Goal: Navigation & Orientation: Find specific page/section

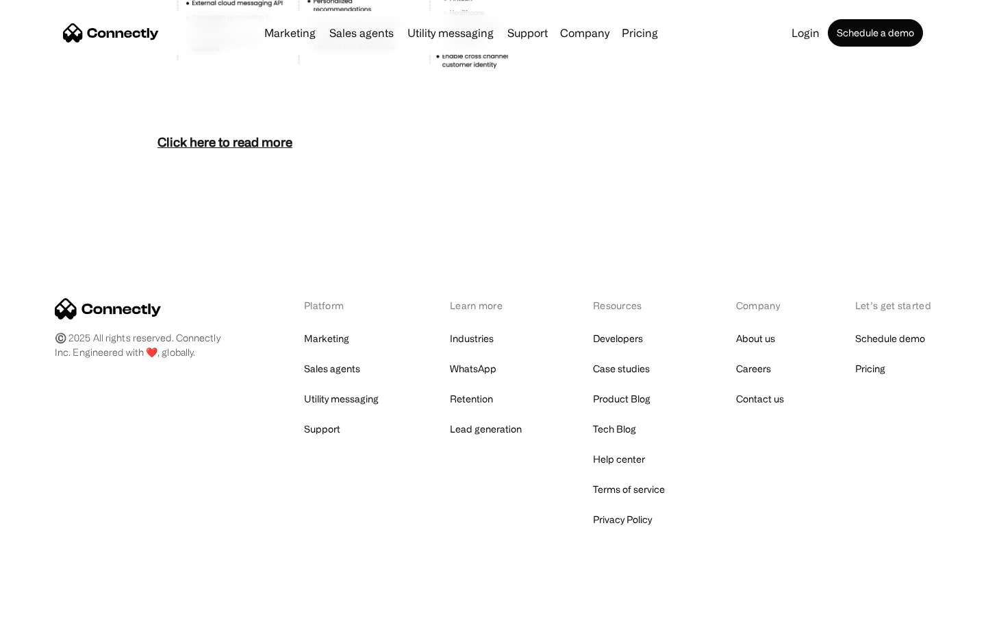
scroll to position [5940, 0]
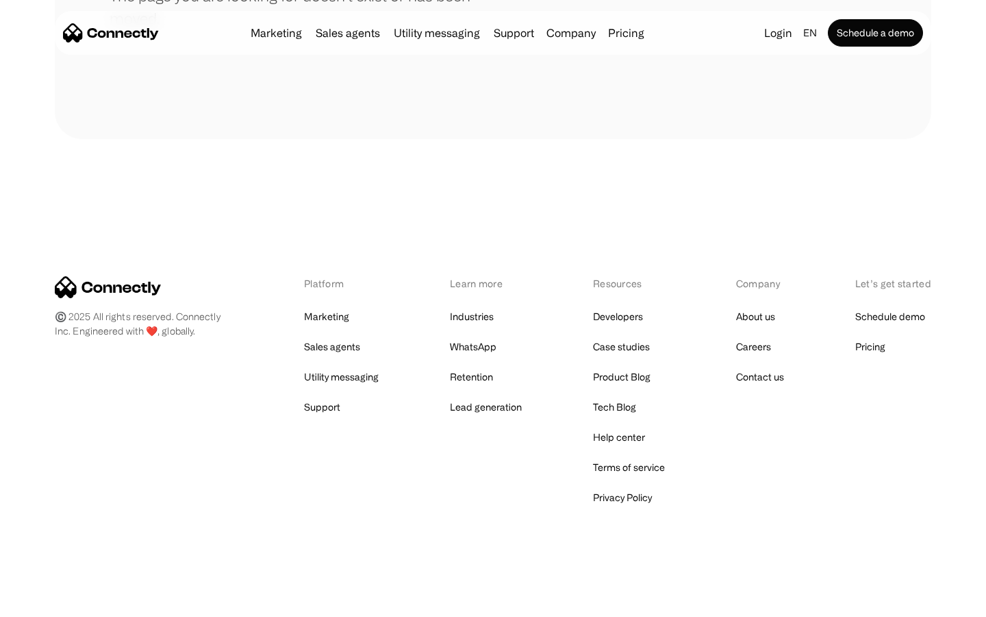
scroll to position [250, 0]
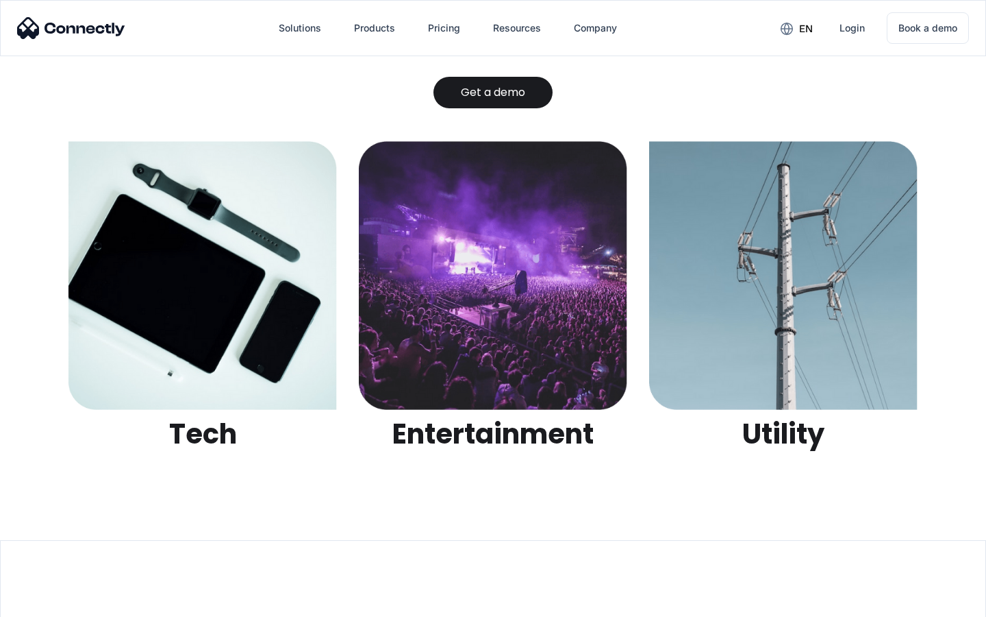
scroll to position [4322, 0]
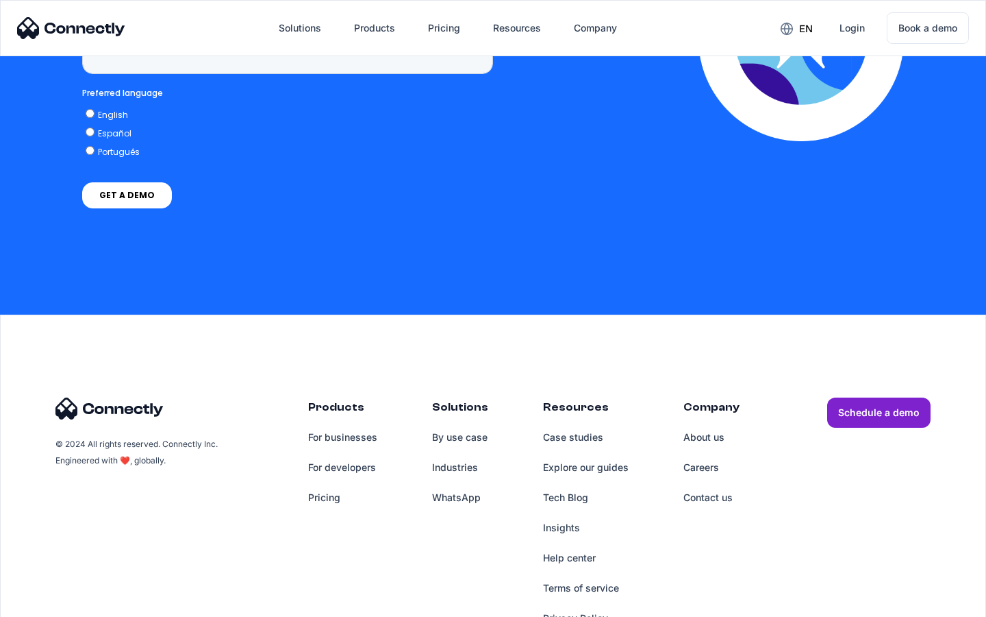
scroll to position [3488, 0]
